Goal: Task Accomplishment & Management: Complete application form

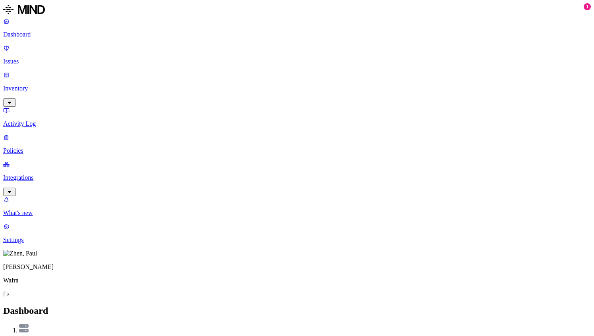
click at [26, 134] on link "Policies" at bounding box center [296, 144] width 587 height 21
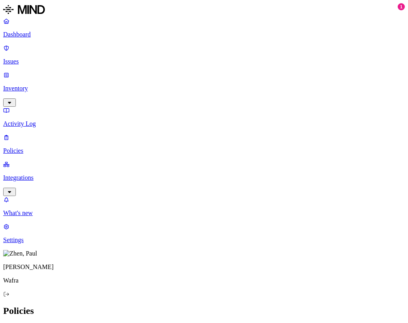
click at [38, 71] on link "Inventory" at bounding box center [204, 88] width 402 height 34
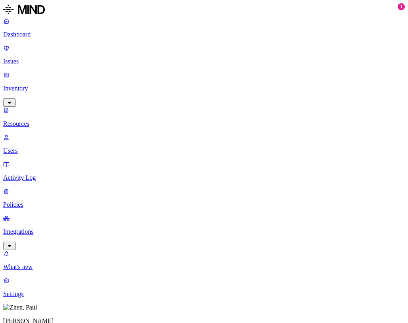
click at [36, 58] on p "Issues" at bounding box center [204, 61] width 402 height 7
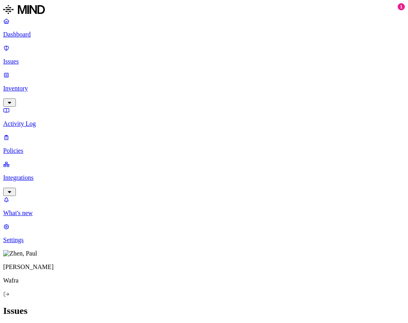
click at [35, 147] on p "Policies" at bounding box center [204, 150] width 402 height 7
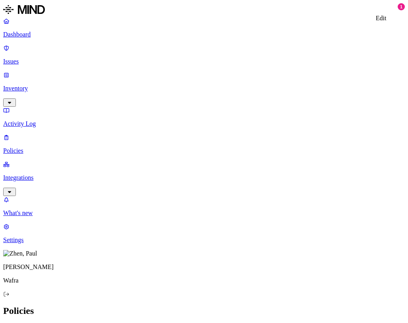
click at [39, 147] on p "Policies" at bounding box center [204, 150] width 402 height 7
click at [12, 326] on icon at bounding box center [9, 328] width 6 height 5
type input "Secret on Personal AI"
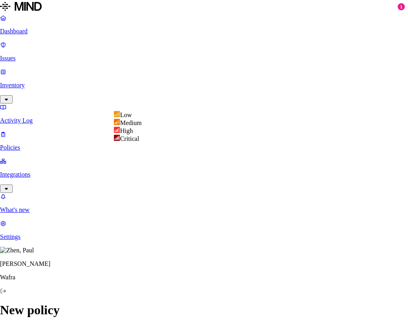
select select "3"
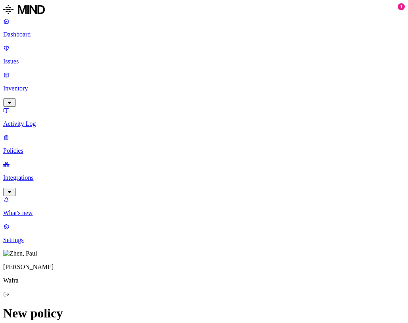
drag, startPoint x: 181, startPoint y: 64, endPoint x: 21, endPoint y: 45, distance: 161.2
paste textarea "Secret on Personal AI"
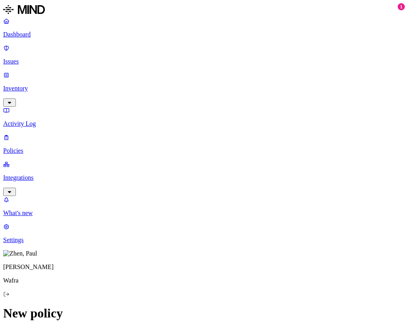
scroll to position [198, 0]
type textarea "Secret on Personal AI"
click at [156, 175] on label "Data type" at bounding box center [150, 173] width 12 height 14
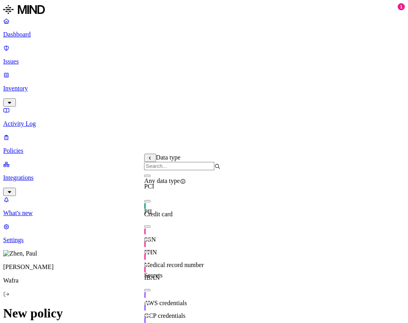
scroll to position [0, 0]
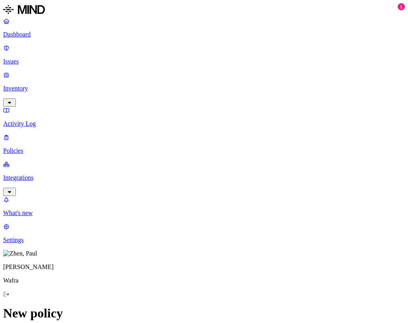
click at [159, 160] on label "Classification" at bounding box center [161, 157] width 35 height 7
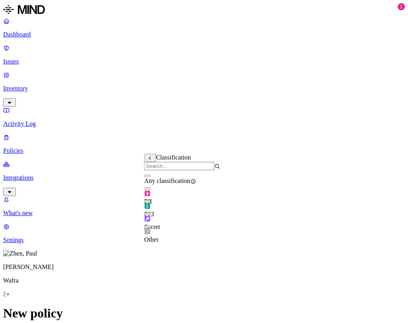
click at [150, 215] on button "button" at bounding box center [147, 214] width 6 height 2
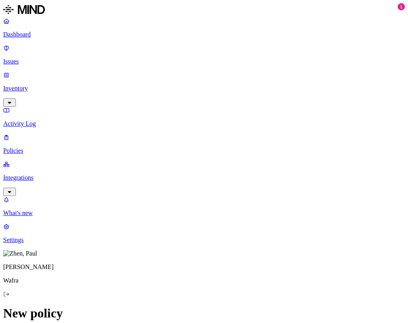
click at [181, 198] on label "Web Category" at bounding box center [169, 194] width 23 height 14
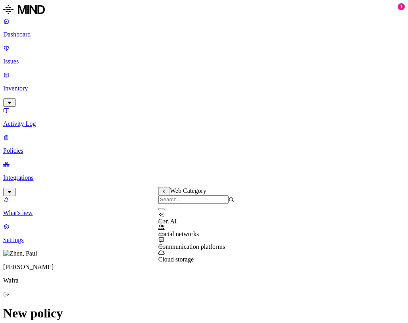
click at [165, 210] on button "button" at bounding box center [161, 209] width 6 height 2
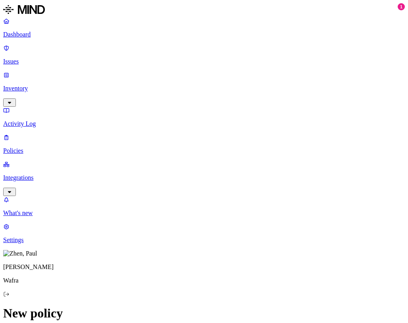
click at [214, 167] on label "AND" at bounding box center [212, 163] width 14 height 7
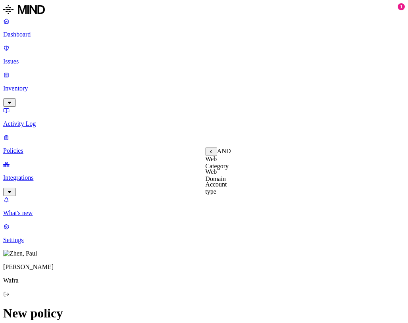
click at [227, 194] on label "Account type" at bounding box center [215, 188] width 21 height 14
click at [228, 162] on label "Unmanaged" at bounding box center [220, 159] width 31 height 7
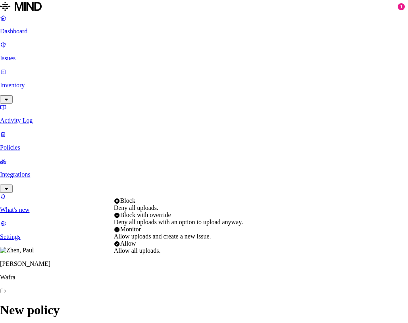
select select "4"
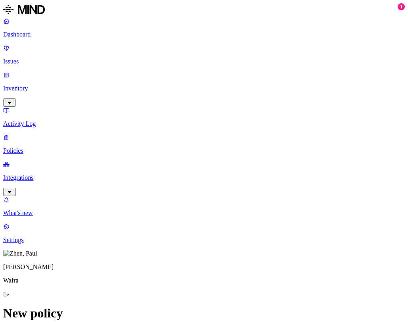
scroll to position [357, 0]
type input "i"
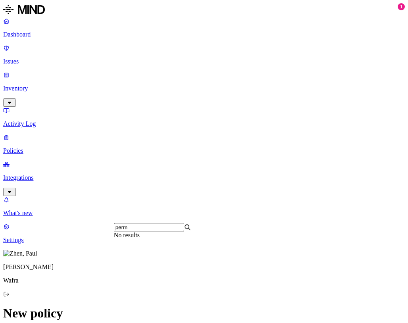
scroll to position [0, 0]
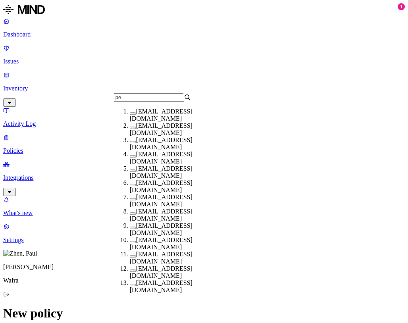
type input "p"
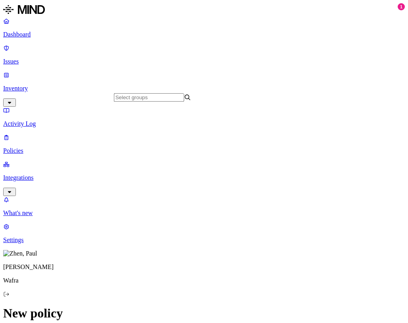
scroll to position [444, 0]
type input "i"
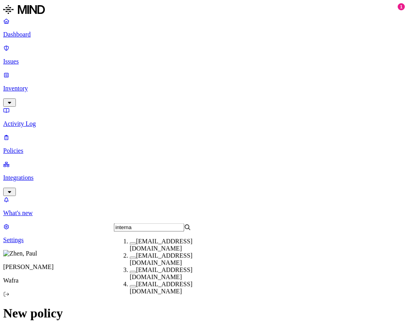
scroll to position [0, 0]
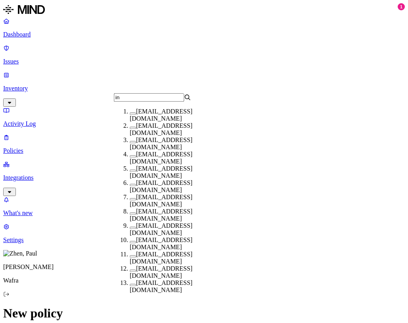
type input "i"
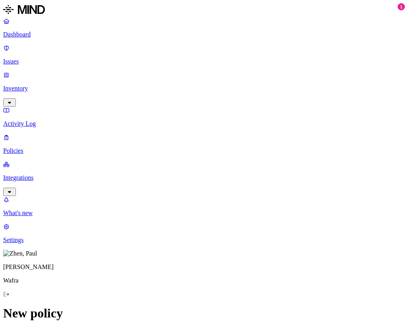
scroll to position [447, 0]
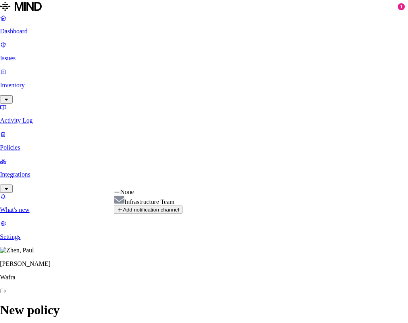
select select "01914117-e8fe-77f8-b20c-1e0c11d8f9ec"
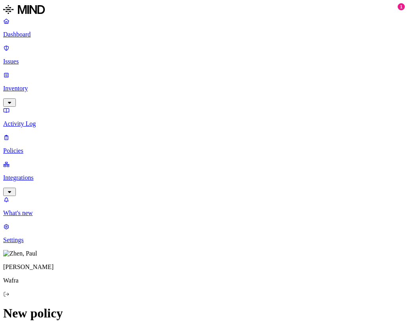
scroll to position [482, 0]
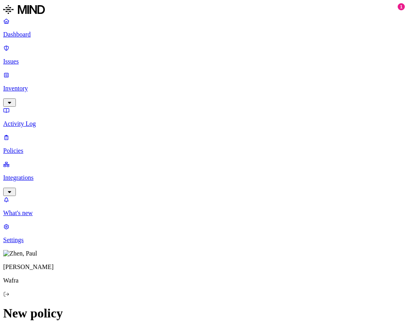
scroll to position [389, 0]
